Goal: Book appointment/travel/reservation

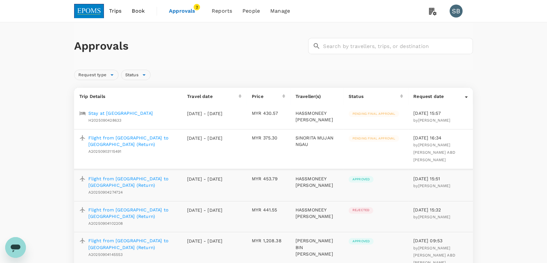
click at [96, 11] on img at bounding box center [89, 11] width 30 height 14
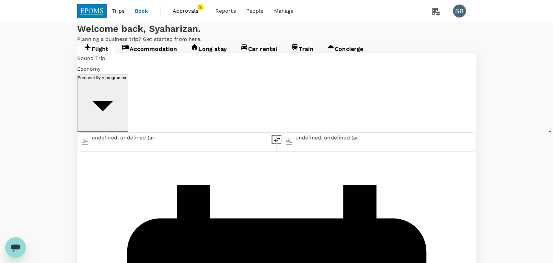
type input "Kuala Lumpur Intl ([GEOGRAPHIC_DATA])"
type input "Kuching Intl (KCH)"
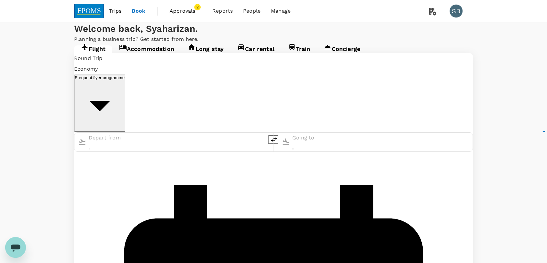
type input "Kuala Lumpur Intl ([GEOGRAPHIC_DATA])"
type input "Kuching Intl (KCH)"
click at [188, 12] on span "Approvals" at bounding box center [186, 11] width 32 height 8
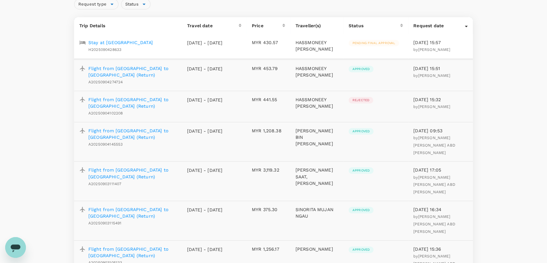
scroll to position [72, 0]
click at [114, 205] on p "Flight from [GEOGRAPHIC_DATA] to [GEOGRAPHIC_DATA] (Return)" at bounding box center [132, 211] width 88 height 13
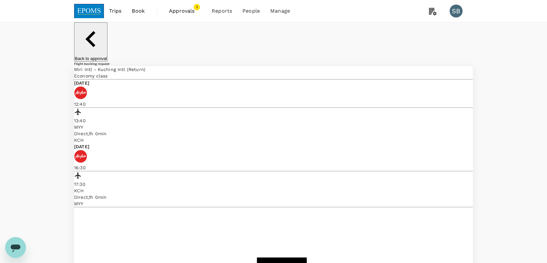
click at [86, 10] on img at bounding box center [89, 11] width 30 height 14
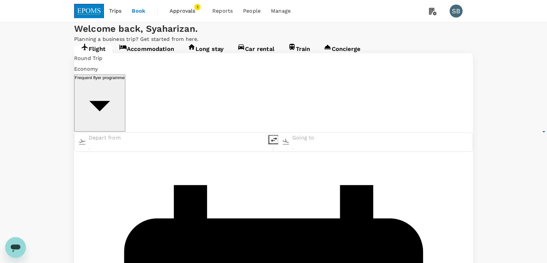
type input "Kuala Lumpur Intl ([GEOGRAPHIC_DATA])"
type input "Kuching Intl (KCH)"
type input "Kuala Lumpur Intl ([GEOGRAPHIC_DATA])"
type input "Kuching Intl (KCH)"
click at [152, 133] on input "Kuala Lumpur Intl ([GEOGRAPHIC_DATA])" at bounding box center [120, 138] width 63 height 10
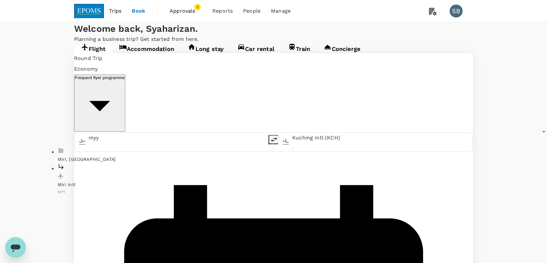
click at [148, 162] on div "Miri Intl MYY" at bounding box center [132, 178] width 149 height 33
type input "Miri Intl (MYY)"
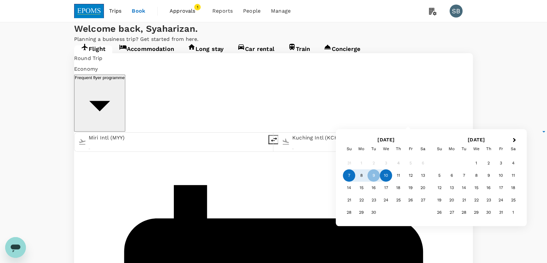
click at [383, 172] on div "10" at bounding box center [386, 175] width 12 height 12
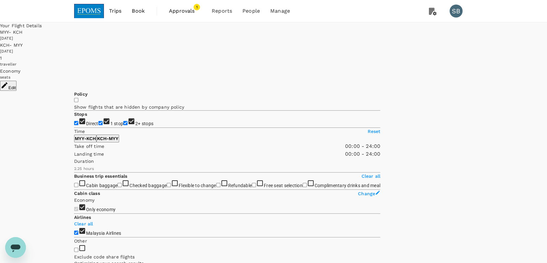
click at [123, 125] on input "2+ stops" at bounding box center [125, 123] width 4 height 4
checkbox input "false"
click at [98, 121] on input "1 stop" at bounding box center [100, 123] width 4 height 4
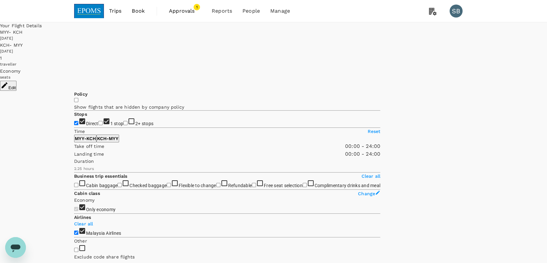
checkbox input "false"
type input "655"
checkbox input "false"
click at [191, 10] on span "Approvals" at bounding box center [185, 11] width 32 height 8
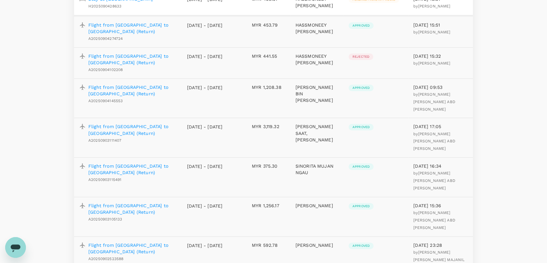
scroll to position [108, 0]
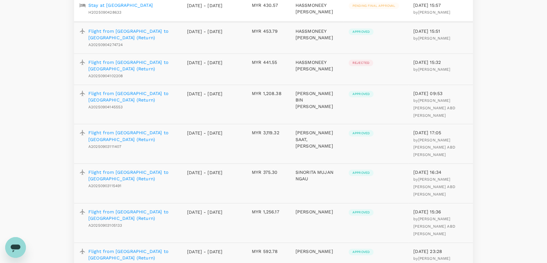
click at [160, 169] on p "Flight from [GEOGRAPHIC_DATA] to [GEOGRAPHIC_DATA] (Return)" at bounding box center [132, 175] width 88 height 13
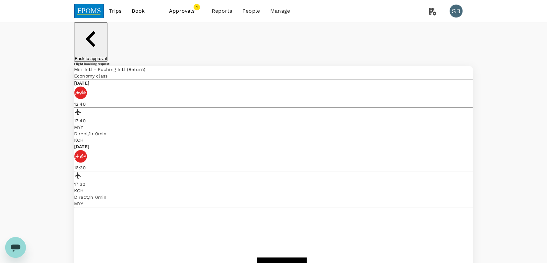
click at [97, 11] on img at bounding box center [89, 11] width 30 height 14
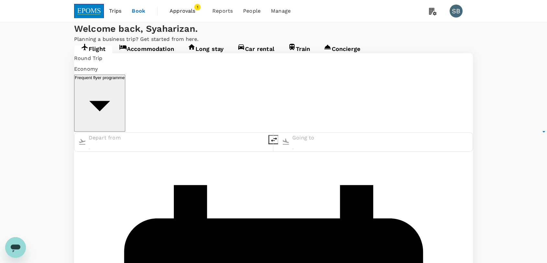
type input "Miri Intl (MYY)"
type input "Kuching Intl (KCH)"
type input "Miri Intl (MYY)"
type input "Kuching Intl (KCH)"
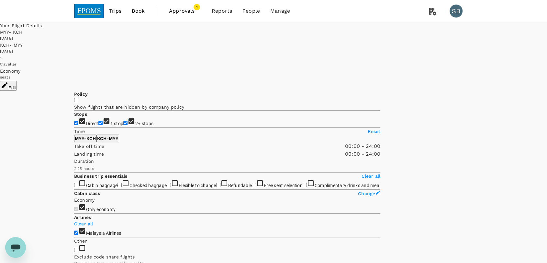
type input "655"
checkbox input "false"
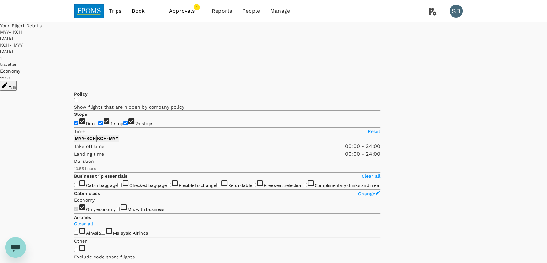
click at [123, 125] on input "2+ stops" at bounding box center [125, 123] width 4 height 4
checkbox input "false"
click at [98, 121] on input "1 stop" at bounding box center [100, 123] width 4 height 4
checkbox input "false"
type input "720"
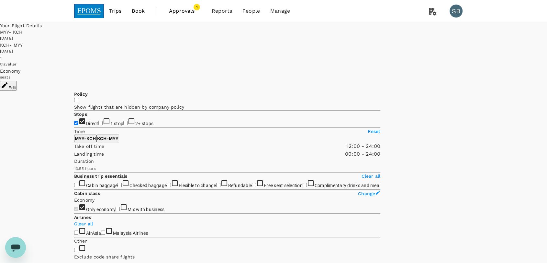
drag, startPoint x: 76, startPoint y: 193, endPoint x: 123, endPoint y: 201, distance: 48.3
click at [123, 172] on div "Take off time 12:00 - 24:00 Landing time 00:00 - 24:00 Duration 10.55 hours" at bounding box center [227, 157] width 306 height 30
type input "870"
drag, startPoint x: 161, startPoint y: 192, endPoint x: 135, endPoint y: 188, distance: 25.6
click at [74, 150] on span at bounding box center [74, 150] width 0 height 0
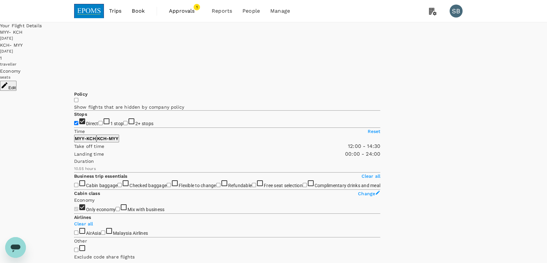
click at [118, 141] on p "KCH - MYY" at bounding box center [107, 138] width 21 height 6
type input "960"
drag, startPoint x: 75, startPoint y: 195, endPoint x: 141, endPoint y: 191, distance: 65.8
click at [74, 150] on span at bounding box center [74, 150] width 0 height 0
type input "1230"
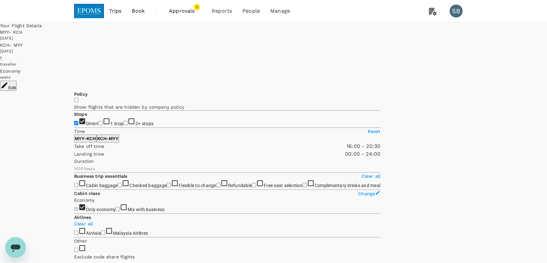
drag, startPoint x: 173, startPoint y: 191, endPoint x: 159, endPoint y: 191, distance: 14.2
click at [74, 150] on span at bounding box center [74, 150] width 0 height 0
click at [186, 11] on span "Approvals" at bounding box center [185, 11] width 32 height 8
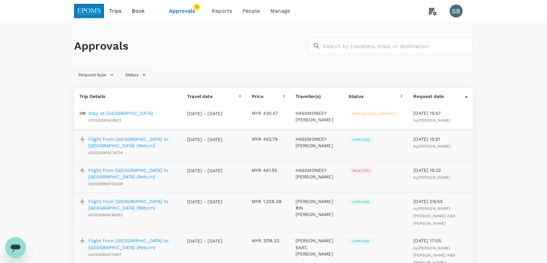
drag, startPoint x: 91, startPoint y: 10, endPoint x: 83, endPoint y: 1, distance: 11.9
click at [91, 10] on img at bounding box center [89, 11] width 30 height 14
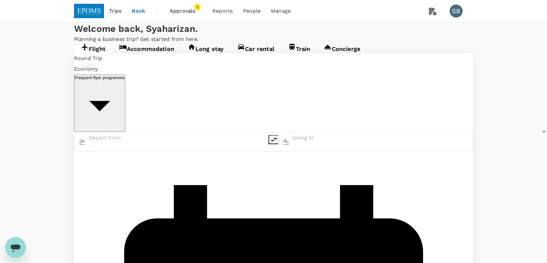
type input "Miri Intl (MYY)"
type input "Kuching Intl (KCH)"
type input "Miri Intl (MYY)"
type input "Kuching Intl (KCH)"
click at [154, 57] on link "Accommodation" at bounding box center [146, 51] width 69 height 12
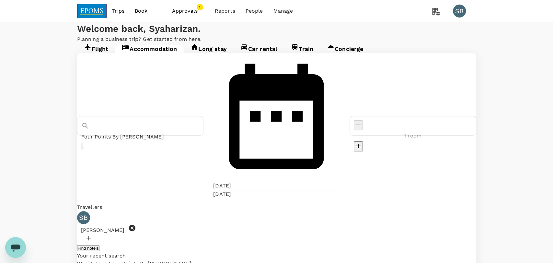
type input "[GEOGRAPHIC_DATA] - [GEOGRAPHIC_DATA]"
click at [88, 149] on icon "Clear" at bounding box center [86, 151] width 5 height 5
click at [157, 132] on input "text" at bounding box center [140, 137] width 118 height 10
type input "Four Points By [PERSON_NAME]"
click at [231, 182] on div "[DATE]" at bounding box center [222, 186] width 18 height 8
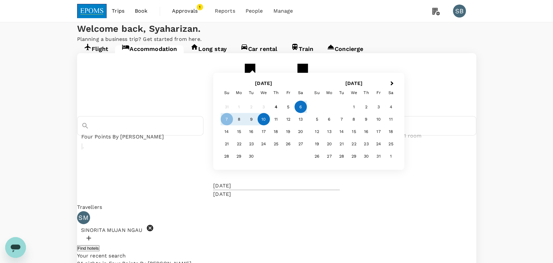
click at [307, 113] on div "6" at bounding box center [300, 107] width 12 height 12
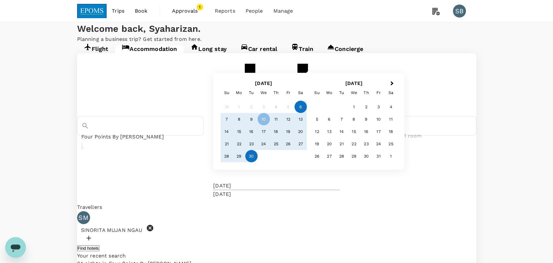
click at [257, 162] on div "30" at bounding box center [251, 156] width 12 height 12
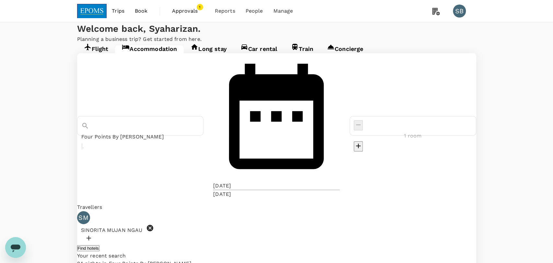
click at [99, 245] on button "Find hotels" at bounding box center [88, 248] width 22 height 6
drag, startPoint x: 324, startPoint y: 230, endPoint x: 323, endPoint y: 222, distance: 7.8
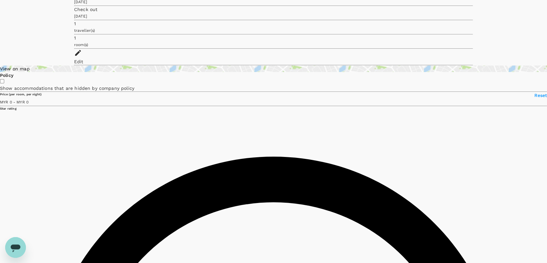
scroll to position [108, 0]
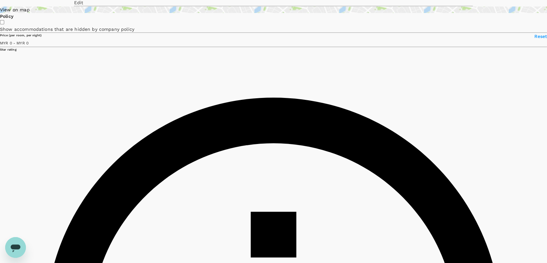
type input "275"
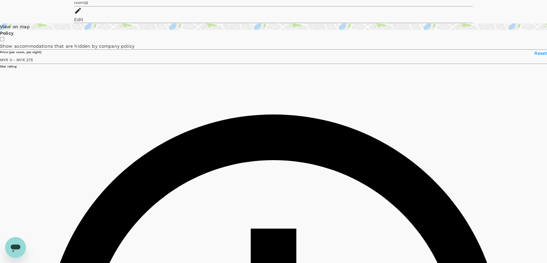
scroll to position [0, 0]
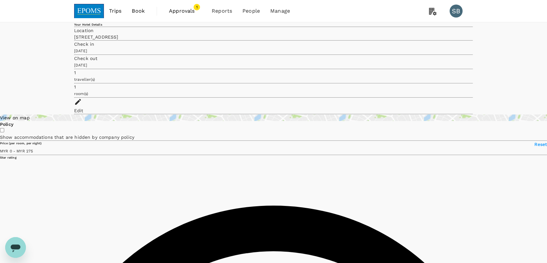
click at [456, 107] on div "Edit" at bounding box center [273, 110] width 399 height 6
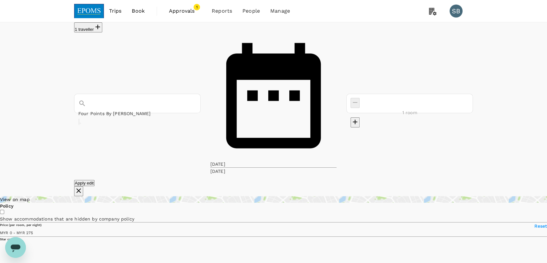
click at [161, 109] on input "Four Points By [PERSON_NAME]" at bounding box center [137, 113] width 118 height 9
click at [79, 123] on icon "Clear" at bounding box center [79, 123] width 0 height 0
click at [143, 109] on input "text" at bounding box center [137, 113] width 118 height 9
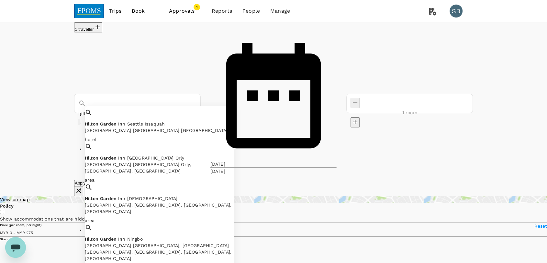
type input "hilton garden in"
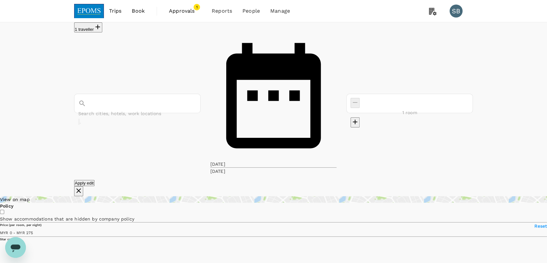
click at [149, 109] on input "text" at bounding box center [137, 113] width 118 height 9
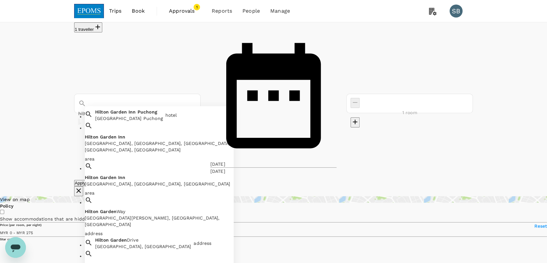
click at [152, 115] on div "[GEOGRAPHIC_DATA] Puchong" at bounding box center [129, 118] width 68 height 6
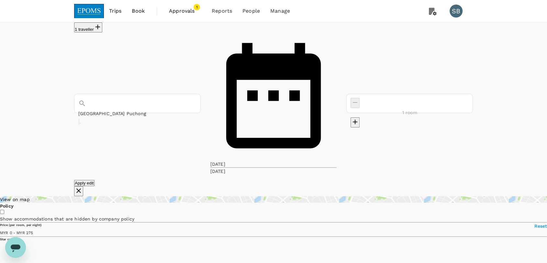
type input "[GEOGRAPHIC_DATA] Puchong"
click at [95, 180] on button "Apply edit" at bounding box center [84, 183] width 20 height 6
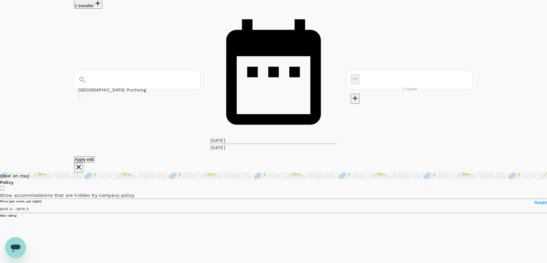
scroll to position [36, 0]
